Goal: Navigation & Orientation: Find specific page/section

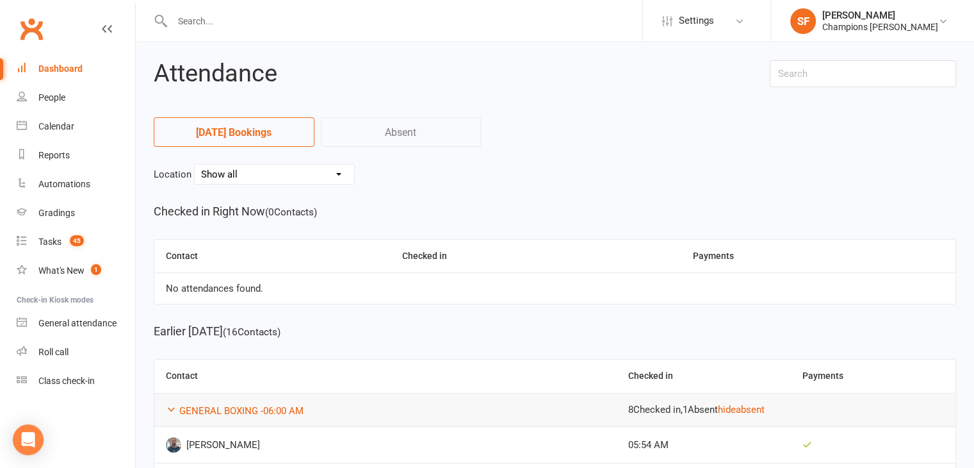
click at [38, 79] on link "Dashboard" at bounding box center [76, 68] width 119 height 29
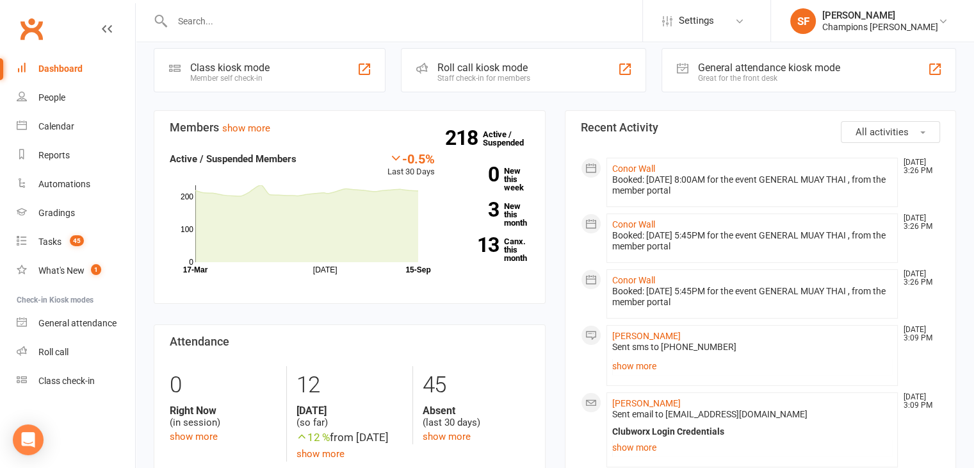
scroll to position [64, 0]
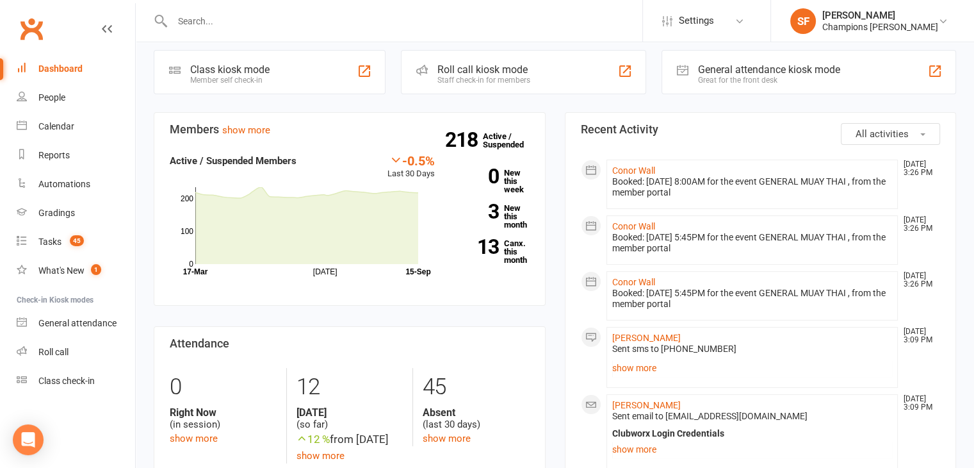
click at [884, 131] on span "All activities" at bounding box center [882, 134] width 53 height 12
